Goal: Task Accomplishment & Management: Use online tool/utility

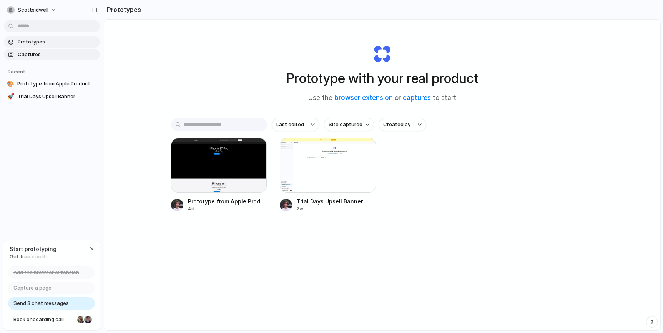
click at [30, 53] on span "Captures" at bounding box center [57, 55] width 79 height 8
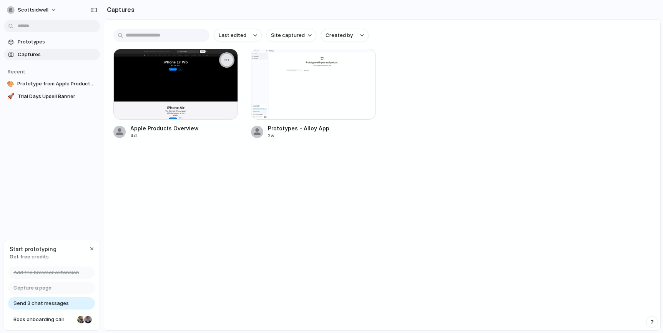
click at [227, 56] on button "button" at bounding box center [227, 60] width 12 height 12
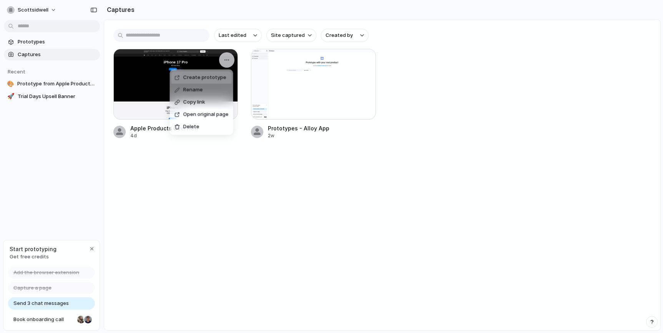
click at [204, 78] on span "Create prototype" at bounding box center [204, 78] width 43 height 8
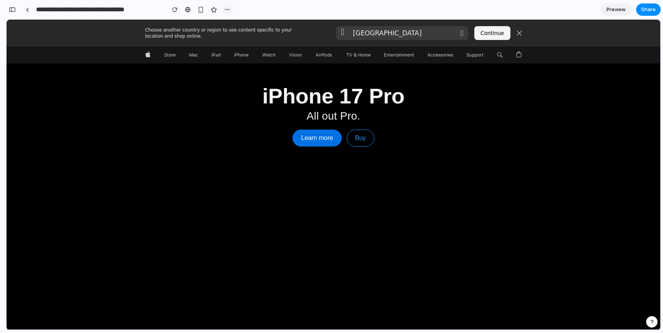
click at [229, 9] on div "button" at bounding box center [227, 10] width 6 height 6
click at [26, 5] on div "Duplicate Delete" at bounding box center [331, 166] width 663 height 333
click at [12, 9] on div "button" at bounding box center [12, 9] width 7 height 5
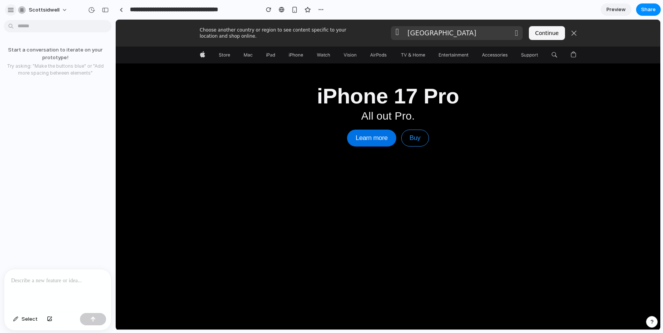
click at [13, 13] on button "button" at bounding box center [11, 10] width 12 height 12
